Goal: Task Accomplishment & Management: Use online tool/utility

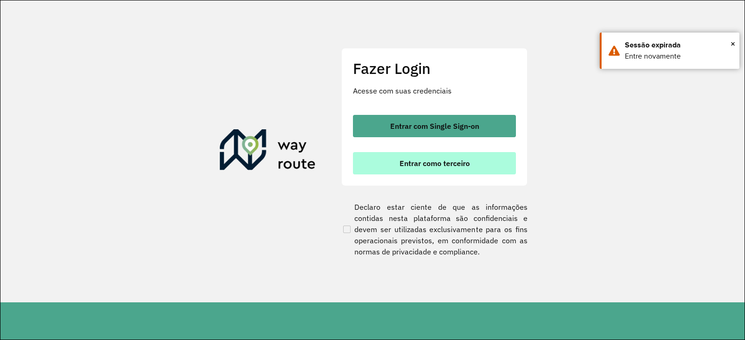
click at [462, 160] on span "Entrar como terceiro" at bounding box center [435, 163] width 70 height 7
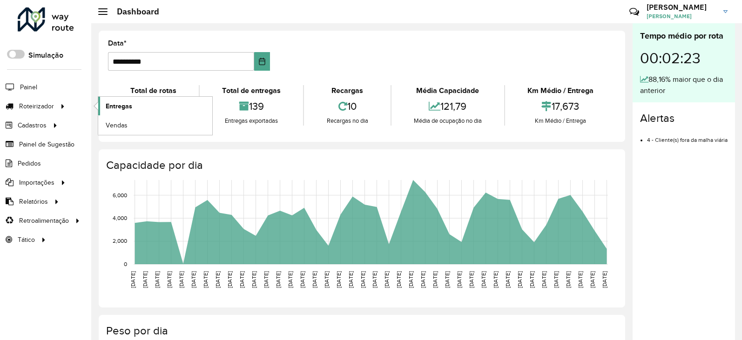
click at [107, 107] on span "Entregas" at bounding box center [119, 107] width 27 height 10
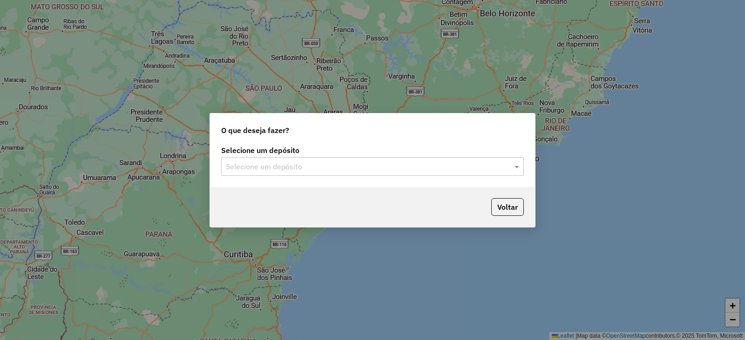
click at [248, 163] on input "text" at bounding box center [363, 167] width 275 height 11
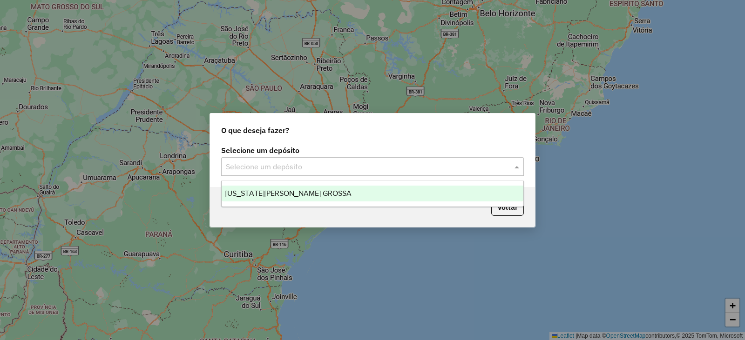
click at [259, 197] on span "VIRGINIA PONTA GROSSA" at bounding box center [288, 194] width 126 height 8
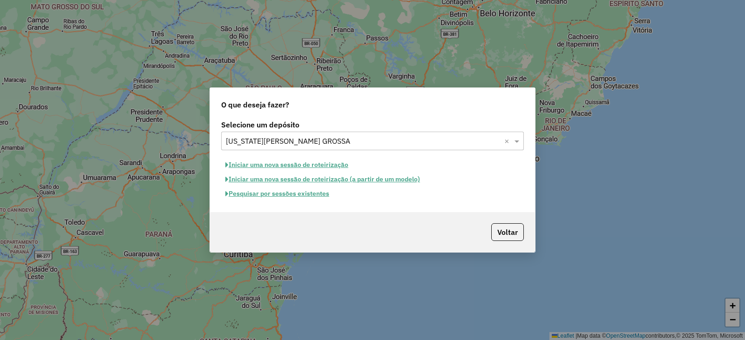
click at [282, 192] on button "Pesquisar por sessões existentes" at bounding box center [277, 194] width 112 height 14
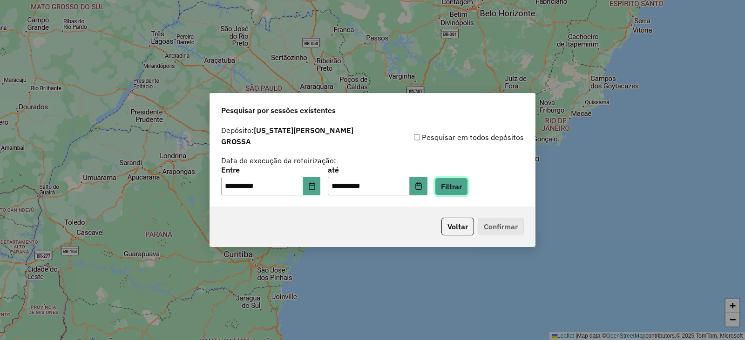
click at [461, 183] on button "Filtrar" at bounding box center [451, 187] width 33 height 18
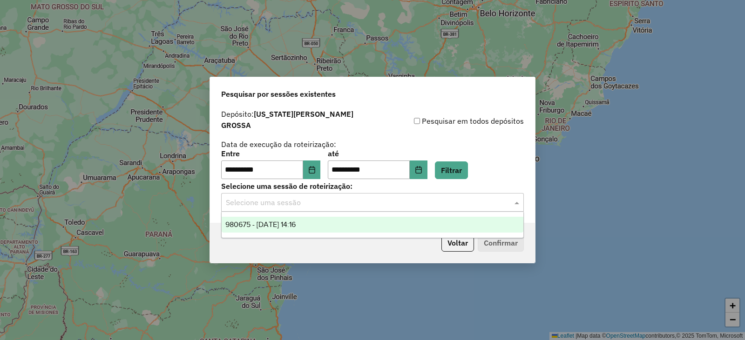
click at [251, 197] on input "text" at bounding box center [363, 202] width 275 height 11
click at [259, 225] on span "980675 - 18/08/2025 14:16" at bounding box center [260, 225] width 70 height 8
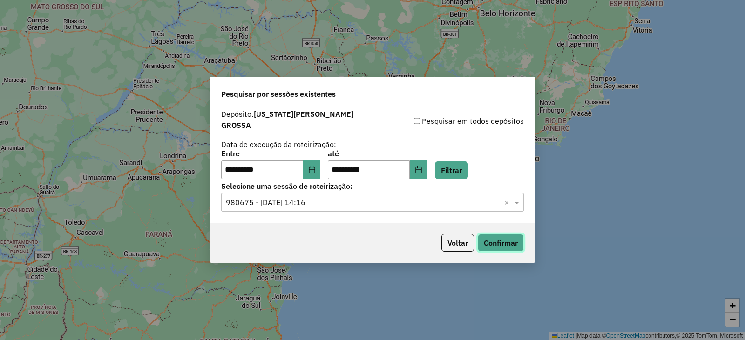
click at [492, 244] on button "Confirmar" at bounding box center [501, 243] width 46 height 18
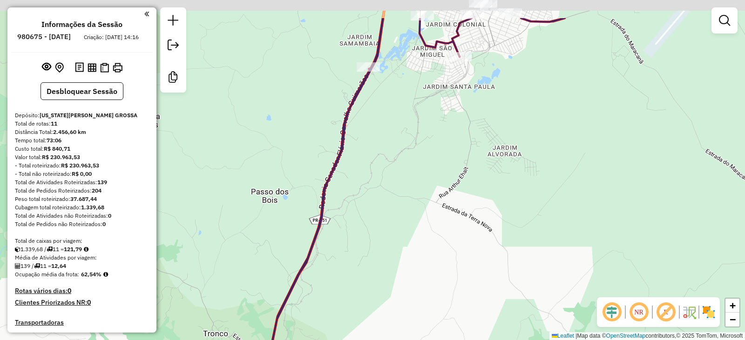
drag, startPoint x: 418, startPoint y: 85, endPoint x: 437, endPoint y: 131, distance: 49.9
click at [437, 131] on div "Janela de atendimento Grade de atendimento Capacidade Transportadoras Veículos …" at bounding box center [372, 170] width 745 height 340
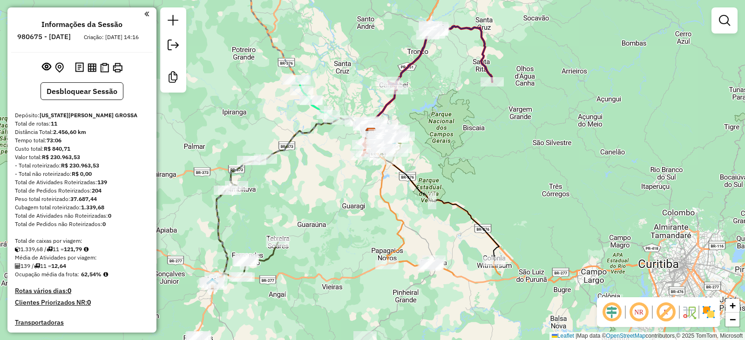
drag, startPoint x: 251, startPoint y: 176, endPoint x: 360, endPoint y: 79, distance: 145.5
click at [360, 79] on div "Janela de atendimento Grade de atendimento Capacidade Transportadoras Veículos …" at bounding box center [372, 170] width 745 height 340
click at [719, 25] on em at bounding box center [724, 20] width 11 height 11
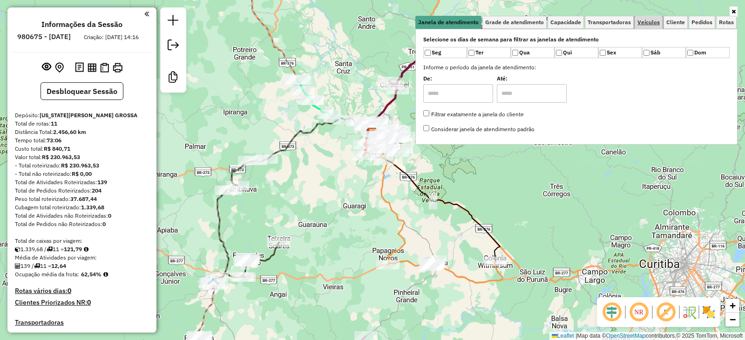
click at [653, 20] on span "Veículos" at bounding box center [649, 23] width 22 height 6
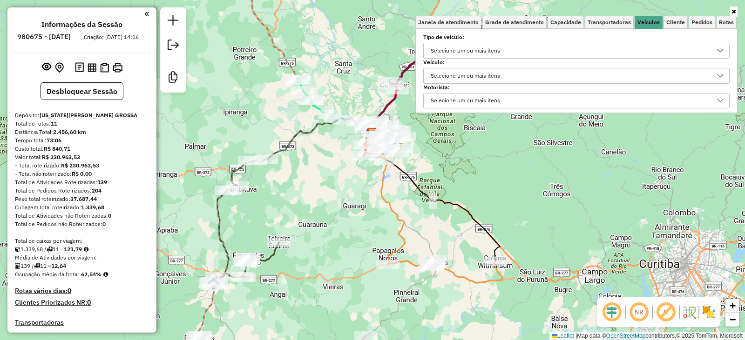
click at [467, 78] on div "Selecione um ou mais itens" at bounding box center [466, 75] width 76 height 15
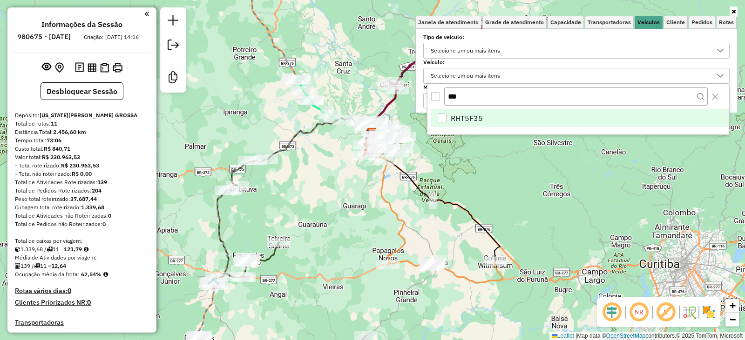
type input "***"
click at [441, 122] on li "RHT5F35" at bounding box center [580, 118] width 298 height 18
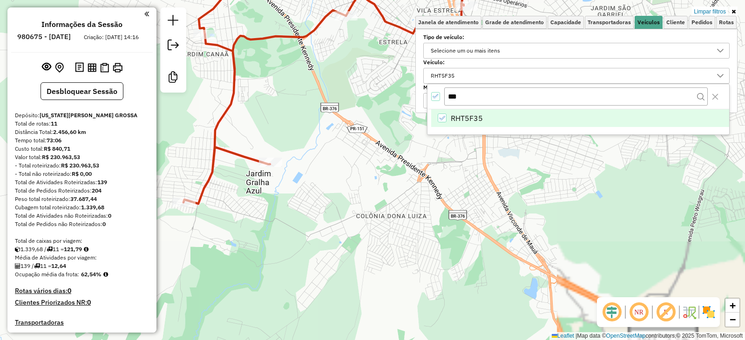
click at [351, 142] on div "Limpar filtros Janela de atendimento Grade de atendimento Capacidade Transporta…" at bounding box center [372, 170] width 745 height 340
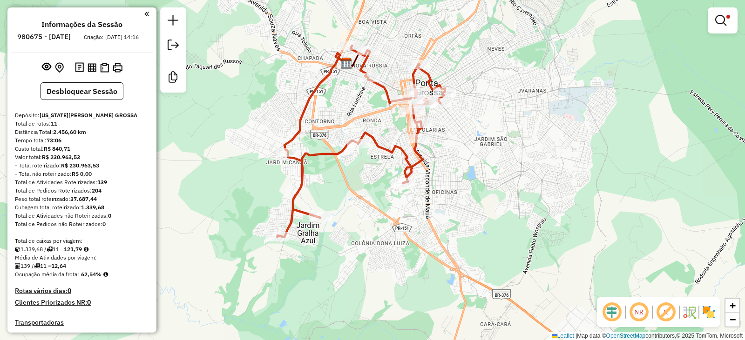
drag, startPoint x: 373, startPoint y: 101, endPoint x: 366, endPoint y: 173, distance: 72.5
click at [366, 173] on div "Limpar filtros Janela de atendimento Grade de atendimento Capacidade Transporta…" at bounding box center [372, 170] width 745 height 340
click at [386, 210] on div "Limpar filtros Janela de atendimento Grade de atendimento Capacidade Transporta…" at bounding box center [372, 170] width 745 height 340
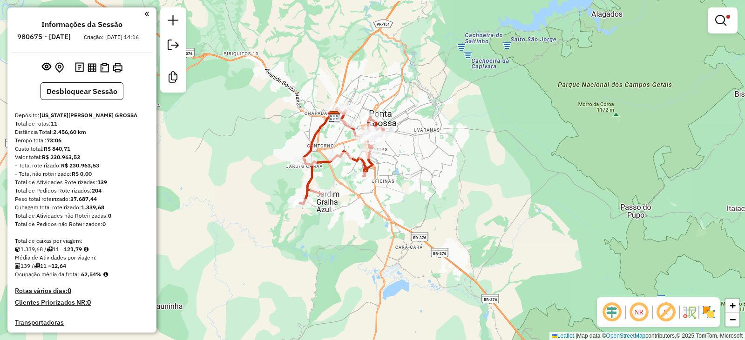
click at [728, 18] on span at bounding box center [729, 17] width 4 height 4
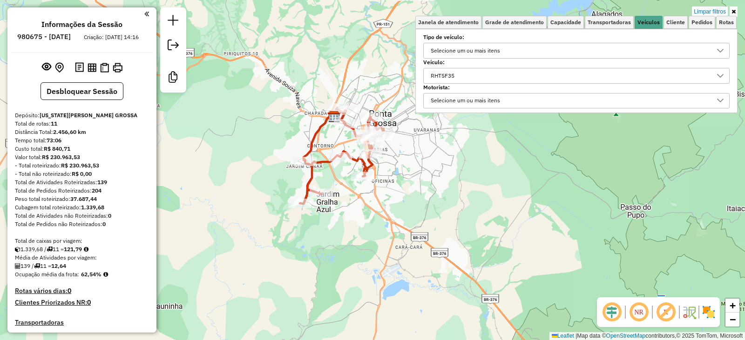
click at [491, 79] on div "RHT5F35" at bounding box center [570, 75] width 284 height 15
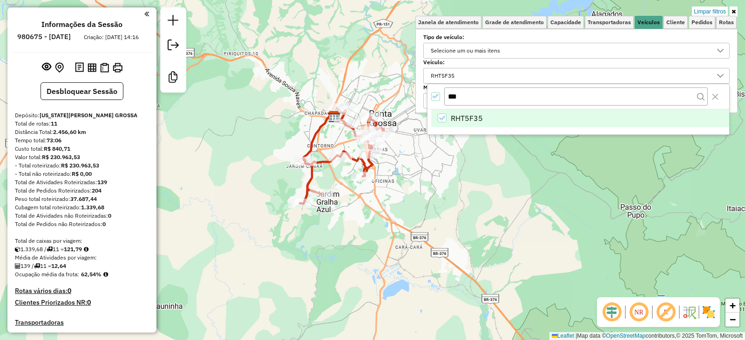
click at [443, 115] on icon "RHT5F35" at bounding box center [442, 118] width 7 height 7
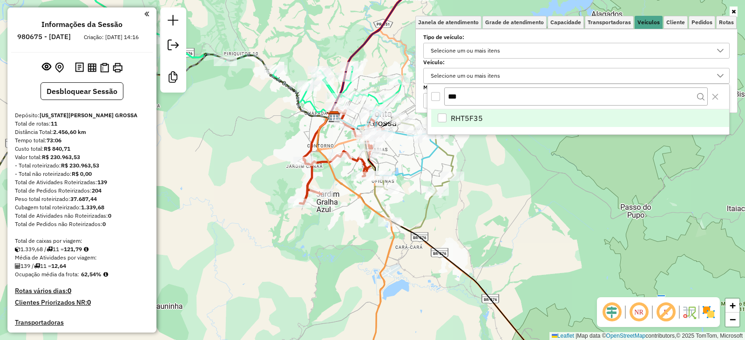
click at [401, 163] on div "Janela de atendimento Grade de atendimento Capacidade Transportadoras Veículos …" at bounding box center [372, 170] width 745 height 340
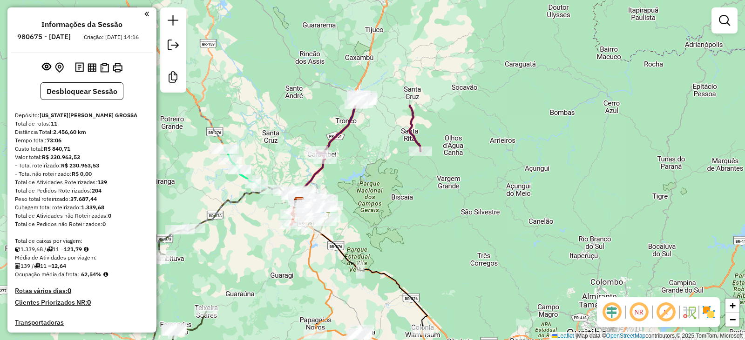
drag, startPoint x: 371, startPoint y: 94, endPoint x: 361, endPoint y: 191, distance: 97.9
click at [361, 191] on div "Janela de atendimento Grade de atendimento Capacidade Transportadoras Veículos …" at bounding box center [372, 170] width 745 height 340
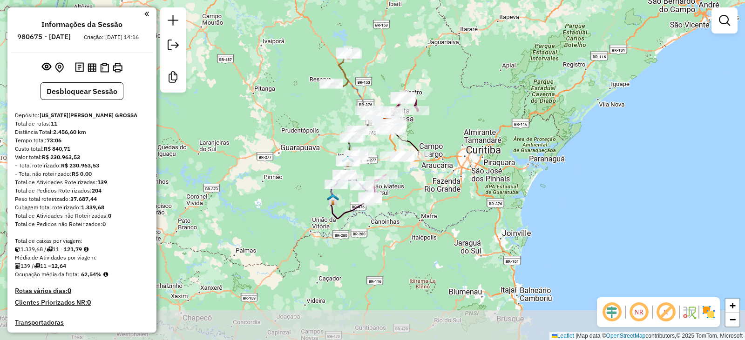
drag, startPoint x: 308, startPoint y: 222, endPoint x: 459, endPoint y: 134, distance: 174.3
click at [458, 130] on div "Janela de atendimento Grade de atendimento Capacidade Transportadoras Veículos …" at bounding box center [372, 170] width 745 height 340
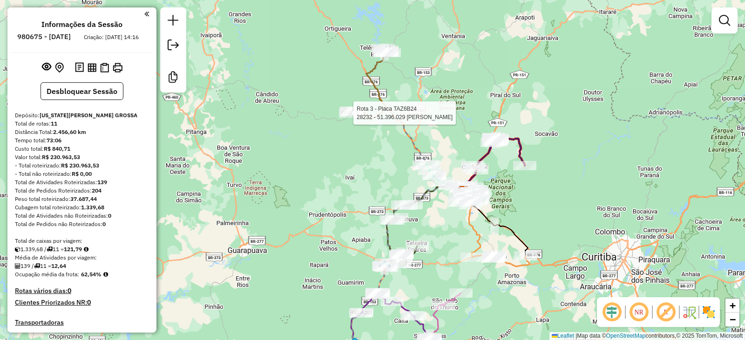
select select "**********"
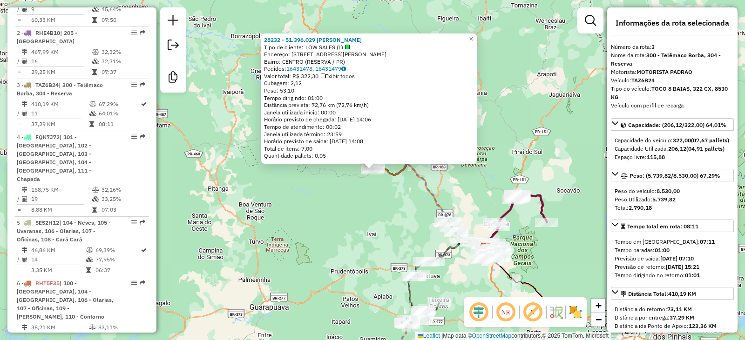
scroll to position [480, 0]
